Goal: Task Accomplishment & Management: Use online tool/utility

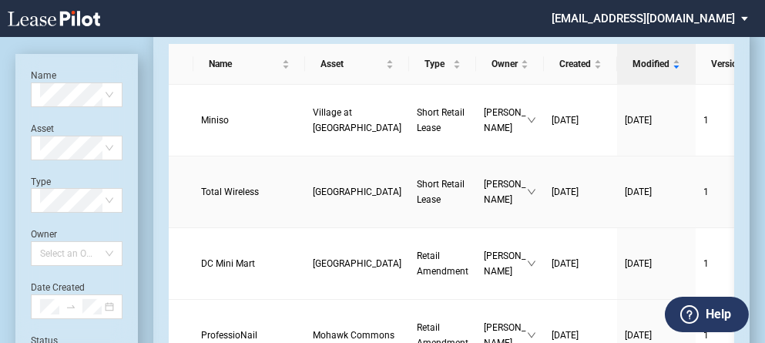
scroll to position [55, 0]
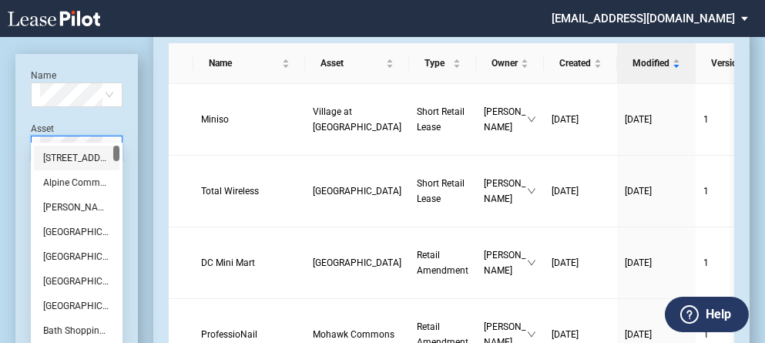
click at [80, 147] on div "Name Select name Asset Select Asset Type Select Type Owner Select an Owner Date…" at bounding box center [76, 221] width 123 height 334
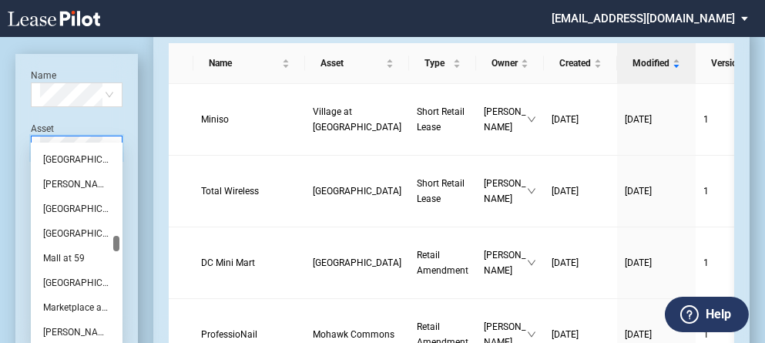
scroll to position [1110, 0]
click at [61, 183] on div "[PERSON_NAME][GEOGRAPHIC_DATA]" at bounding box center [76, 182] width 67 height 15
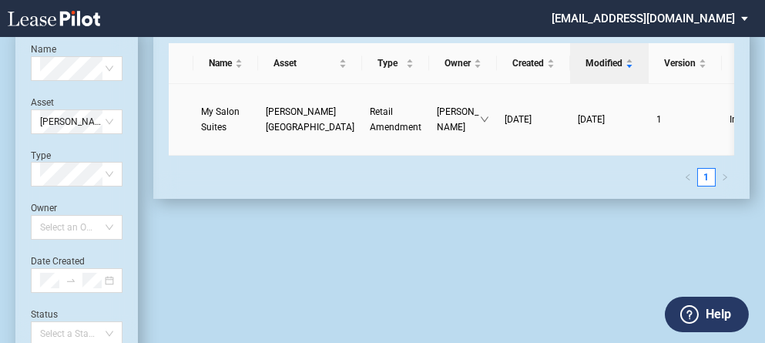
click at [370, 124] on span "Retail Amendment" at bounding box center [396, 119] width 52 height 26
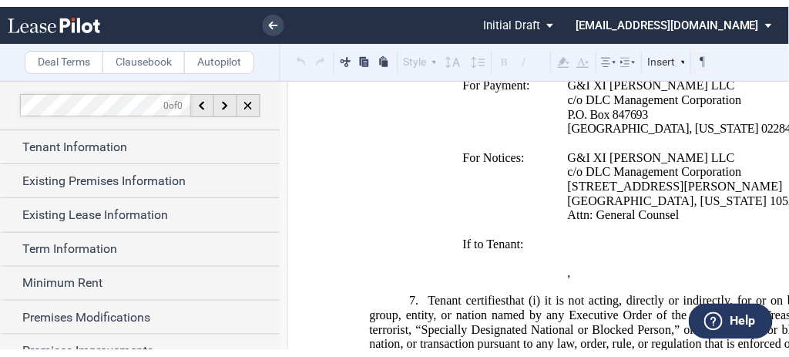
scroll to position [951, 0]
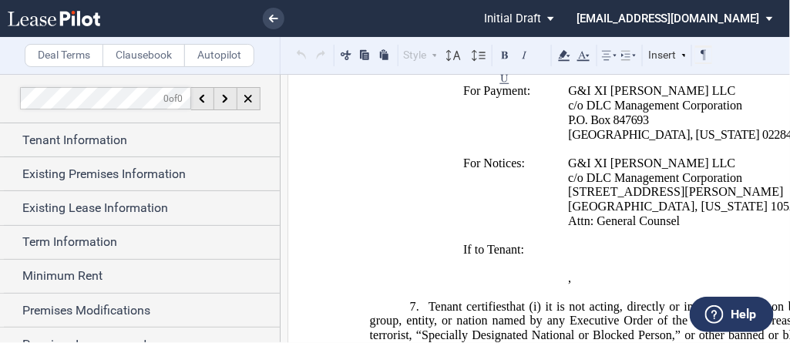
click at [409, 156] on p "﻿" at bounding box center [633, 149] width 527 height 15
click at [446, 156] on p "﻿" at bounding box center [633, 149] width 527 height 15
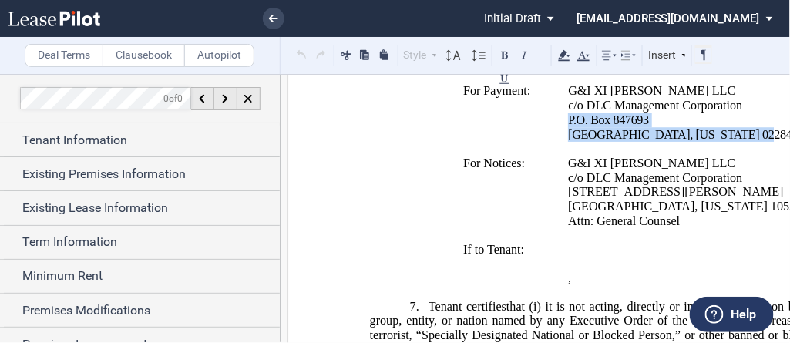
drag, startPoint x: 733, startPoint y: 153, endPoint x: 563, endPoint y: 139, distance: 170.1
click at [563, 139] on td "[PERSON_NAME] Fargo Bank, National Association G&I XI [PERSON_NAME] LLC c/o Ber…" at bounding box center [698, 113] width 272 height 58
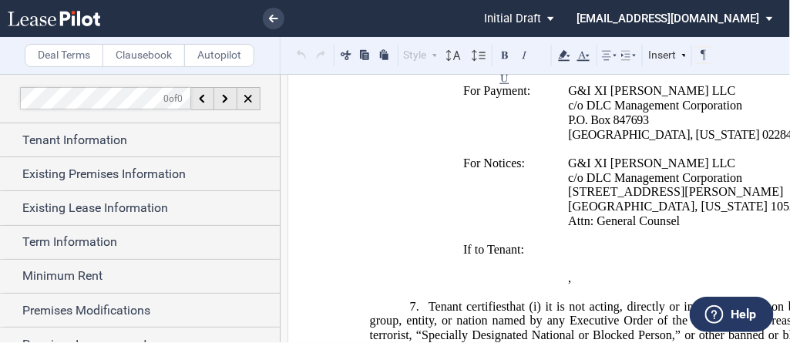
click at [457, 142] on td "For Payment: ﻿" at bounding box center [509, 113] width 105 height 58
